Goal: Task Accomplishment & Management: Manage account settings

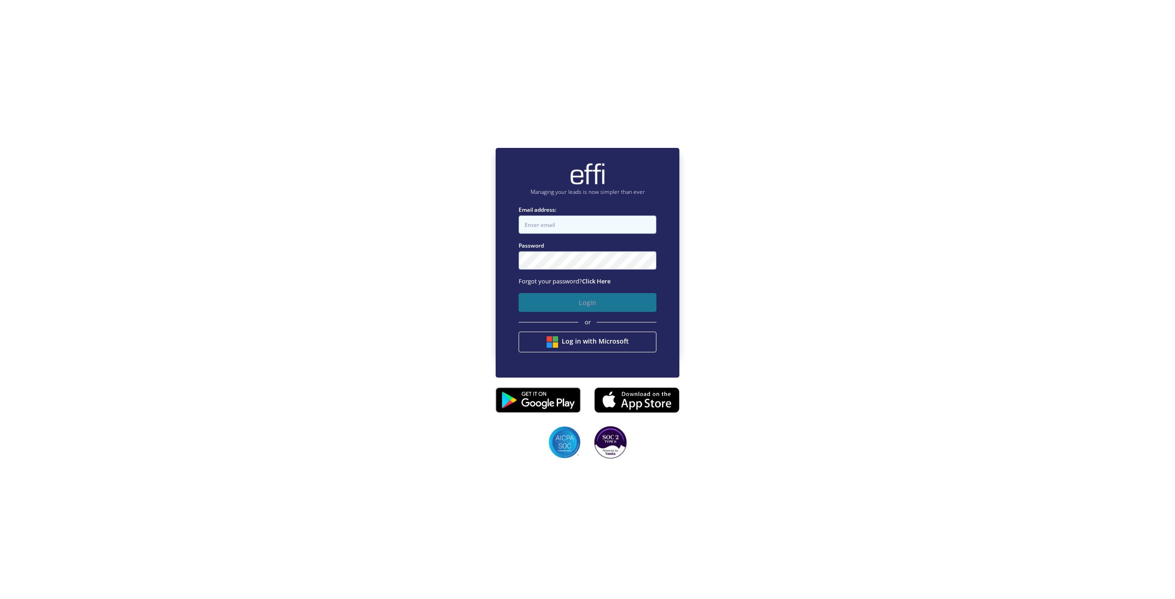
type input "[PERSON_NAME][EMAIL_ADDRESS][DOMAIN_NAME]"
click at [591, 304] on button "Login" at bounding box center [588, 302] width 138 height 19
